Goal: Find specific page/section: Find specific page/section

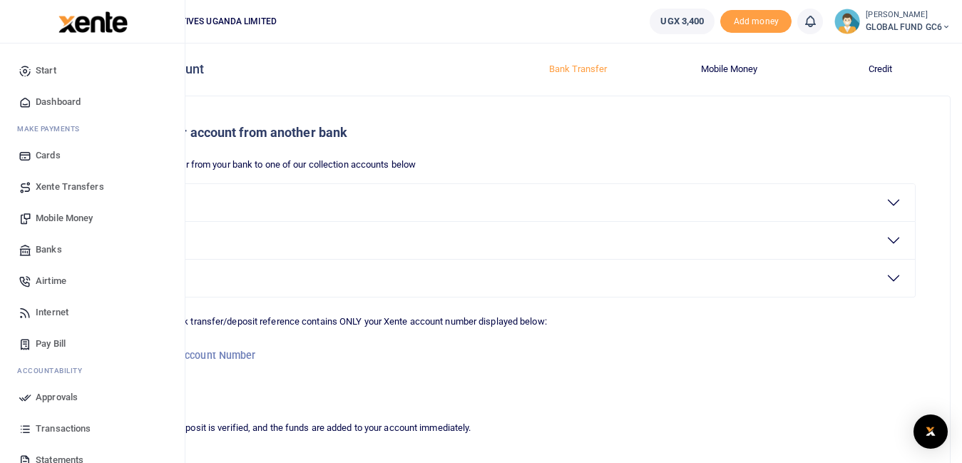
click at [76, 433] on span "Transactions" at bounding box center [63, 428] width 55 height 14
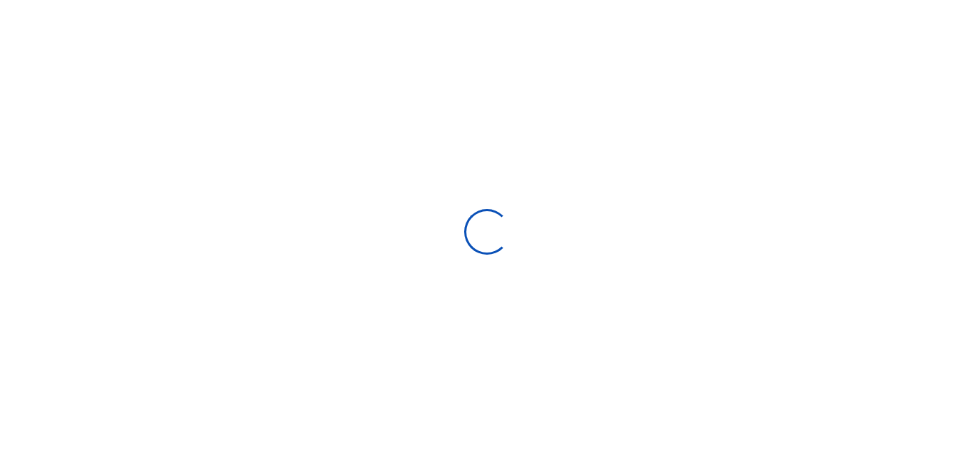
type input "[DATE] - [DATE]"
select select
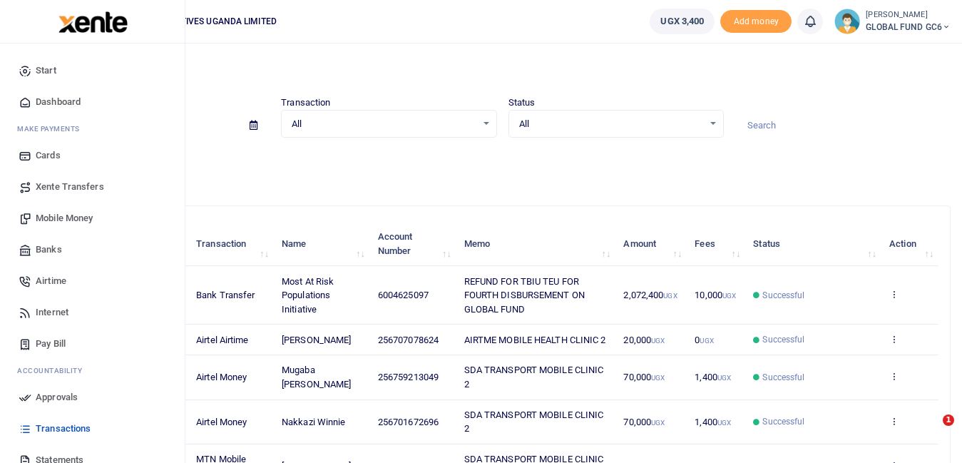
click at [63, 350] on span "Pay Bill" at bounding box center [51, 343] width 30 height 14
